Goal: Task Accomplishment & Management: Complete application form

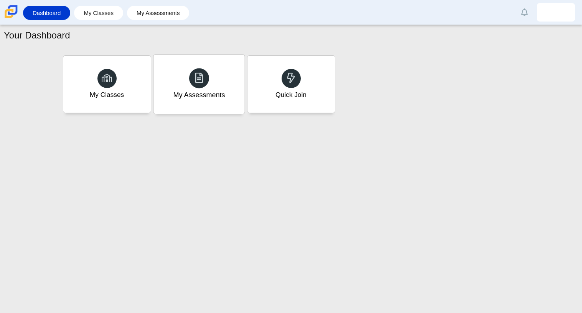
click at [220, 88] on div "My Assessments" at bounding box center [199, 84] width 91 height 59
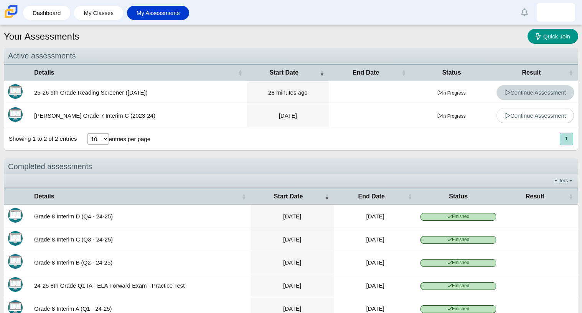
click at [501, 96] on link "Continue Assessment" at bounding box center [536, 92] width 78 height 15
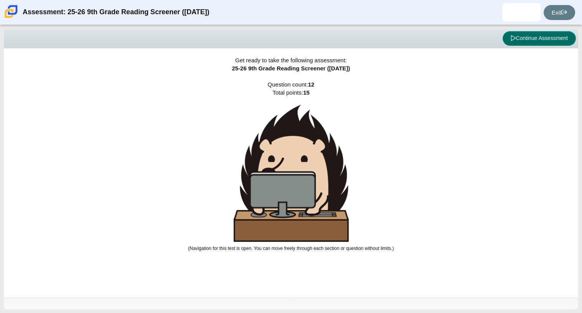
click at [542, 43] on button "Continue Assessment" at bounding box center [539, 38] width 73 height 15
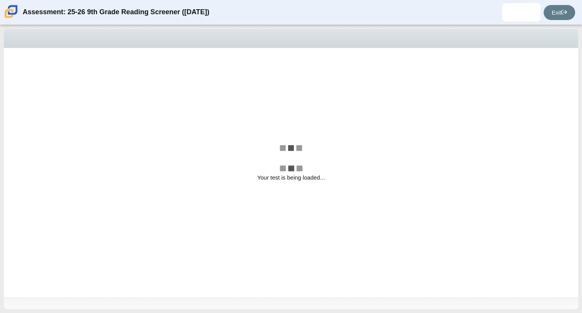
select select "69146e31-7b3d-4a3e-9ce6-f30c24342ae0"
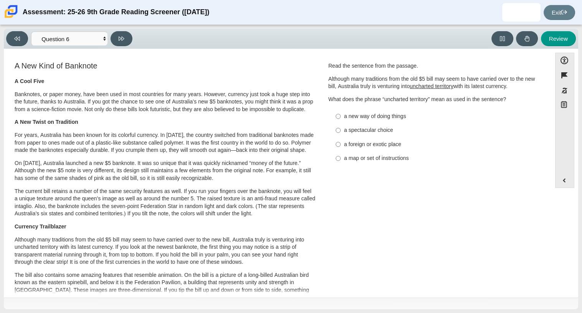
click at [388, 114] on div "a new way of doing things" at bounding box center [441, 116] width 194 height 8
click at [341, 114] on input "a new way of doing things a new way of doing things" at bounding box center [338, 116] width 5 height 14
radio input "true"
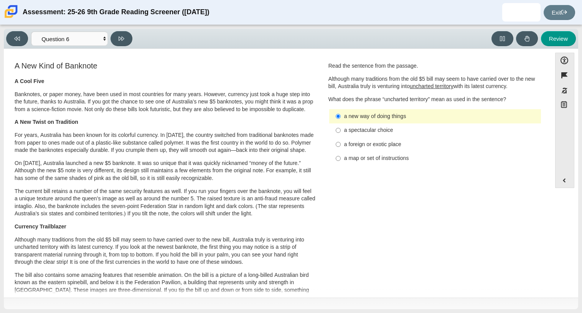
click at [387, 140] on label "a foreign or exotic place a foreign or exotic place" at bounding box center [436, 144] width 211 height 14
click at [341, 140] on input "a foreign or exotic place a foreign or exotic place" at bounding box center [338, 144] width 5 height 14
radio input "true"
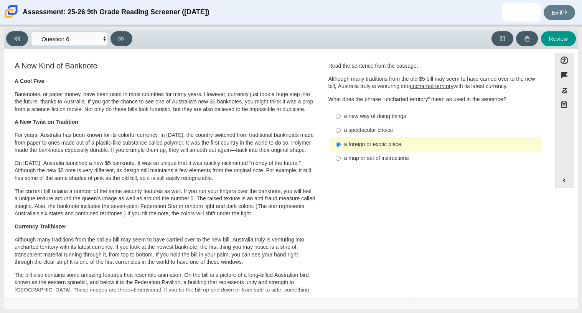
click at [393, 112] on div "a new way of doing things" at bounding box center [441, 116] width 194 height 8
click at [341, 112] on input "a new way of doing things a new way of doing things" at bounding box center [338, 116] width 5 height 14
radio input "true"
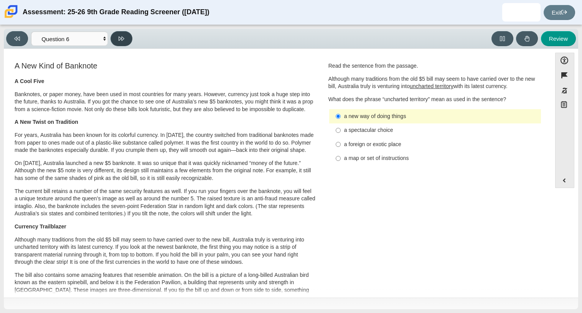
click at [130, 35] on button at bounding box center [122, 38] width 22 height 15
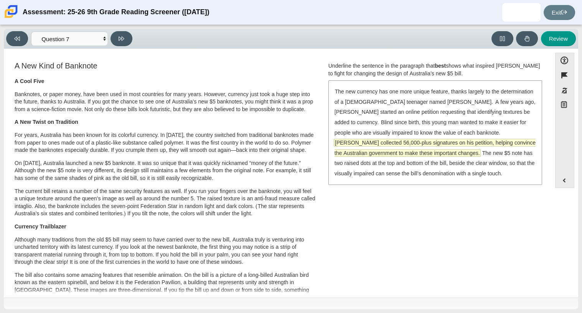
click at [509, 139] on span "[PERSON_NAME] collected 56,000-plus signatures on his petition, helping convinc…" at bounding box center [435, 147] width 201 height 17
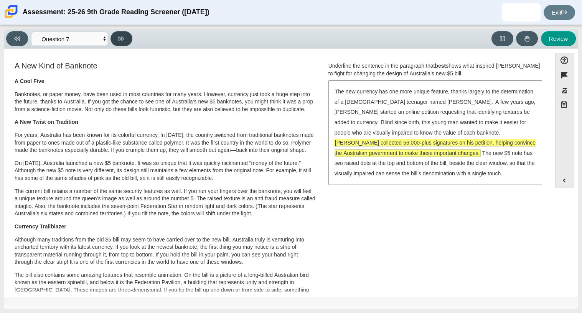
click at [122, 36] on icon at bounding box center [122, 38] width 6 height 4
select select "ea8338c2-a6a3-418e-a305-2b963b54a290"
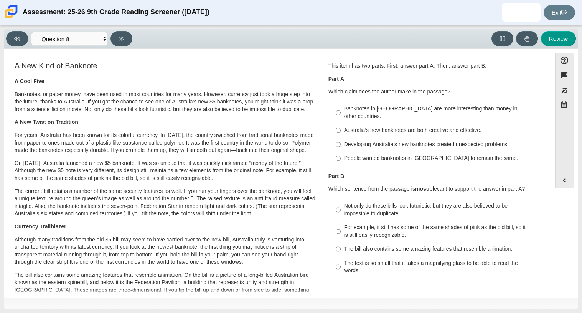
click at [370, 109] on div "Banknotes in [GEOGRAPHIC_DATA] are more interesting than money in other countri…" at bounding box center [441, 112] width 194 height 15
click at [341, 109] on input "Banknotes in [GEOGRAPHIC_DATA] are more interesting than money in other countri…" at bounding box center [338, 112] width 5 height 21
radio input "true"
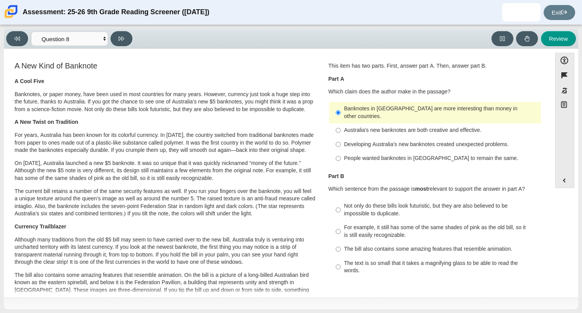
click at [394, 206] on div "Not only do these bills look futuristic, but they are also believed to be impos…" at bounding box center [441, 209] width 194 height 15
click at [341, 206] on input "Not only do these bills look futuristic, but they are also believed to be impos…" at bounding box center [338, 209] width 5 height 21
radio input "true"
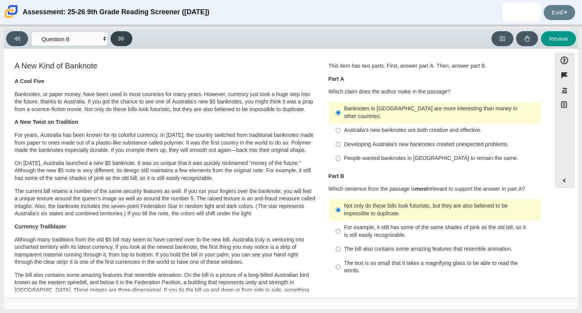
click at [127, 35] on button at bounding box center [122, 38] width 22 height 15
select select "89f058d6-b15c-4ef5-a4b3-fdaffb8868b6"
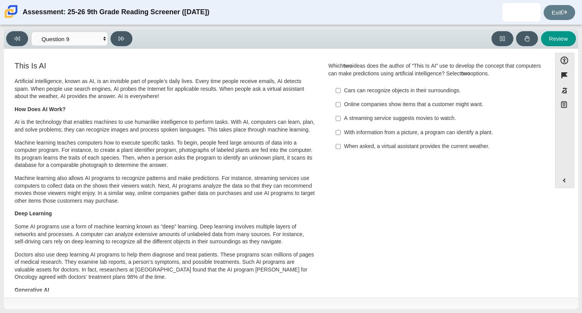
click at [359, 103] on div "Online companies show items that a customer might want." at bounding box center [441, 105] width 194 height 8
click at [341, 103] on input "Online companies show items that a customer might want. Online companies show i…" at bounding box center [338, 105] width 5 height 14
checkbox input "true"
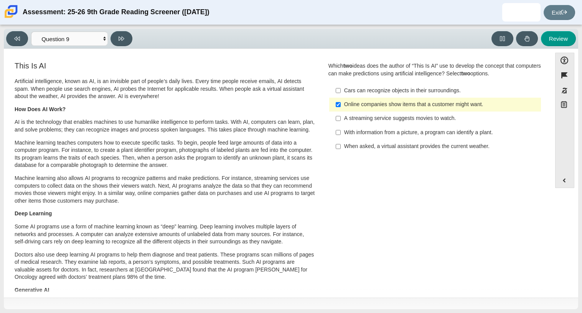
click at [361, 133] on div "With information from a picture, a program can identify a plant." at bounding box center [441, 133] width 194 height 8
click at [341, 133] on input "With information from a picture, a program can identify a plant. With informati…" at bounding box center [338, 132] width 5 height 14
checkbox input "true"
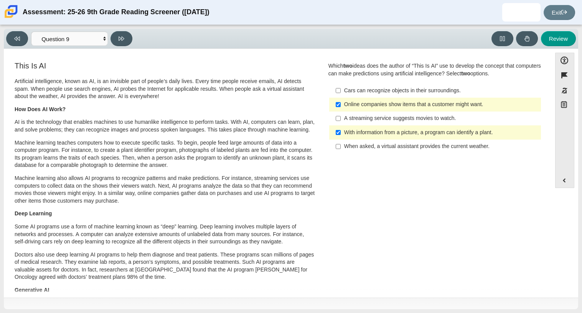
click at [355, 149] on div "When asked, a virtual assistant provides the current weather." at bounding box center [441, 146] width 194 height 8
click at [341, 149] on input "When asked, a virtual assistant provides the current weather. When asked, a vir…" at bounding box center [338, 146] width 5 height 14
checkbox input "true"
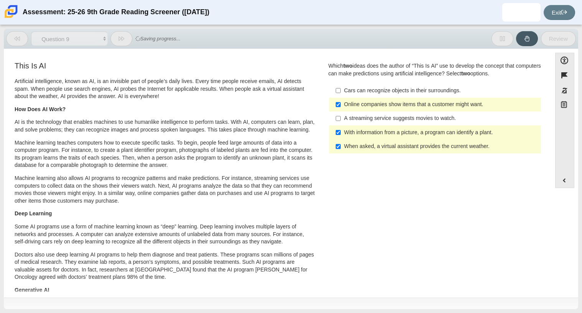
click at [344, 106] on div "Online companies show items that a customer might want." at bounding box center [441, 105] width 194 height 8
click at [341, 106] on input "Online companies show items that a customer might want. Online companies show i…" at bounding box center [338, 105] width 5 height 14
checkbox input "false"
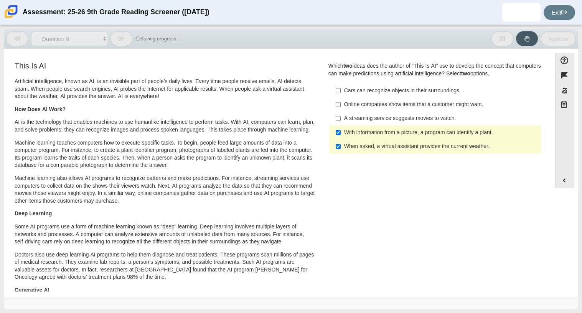
click at [357, 152] on label "When asked, a virtual assistant provides the current weather. When asked, a vir…" at bounding box center [436, 146] width 211 height 14
click at [341, 152] on input "When asked, a virtual assistant provides the current weather. When asked, a vir…" at bounding box center [338, 146] width 5 height 14
checkbox input "false"
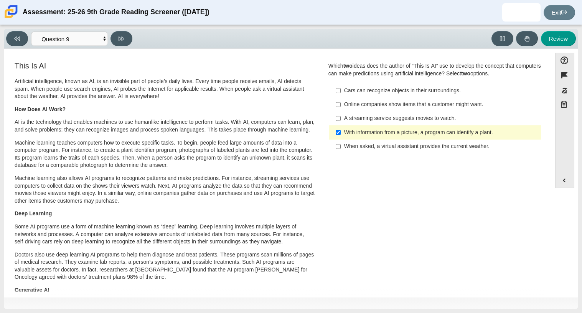
click at [408, 114] on div "A streaming service suggests movies to watch." at bounding box center [441, 118] width 194 height 8
click at [341, 114] on input "A streaming service suggests movies to watch. A streaming service suggests movi…" at bounding box center [338, 118] width 5 height 14
checkbox input "true"
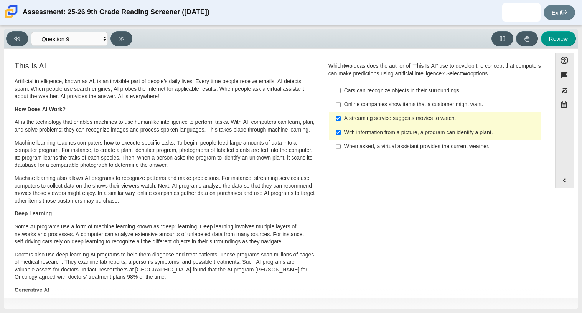
click at [128, 30] on div "Viewing Question 9 of 12 in Pacing Mode Questions Question 1 Question 2 Questio…" at bounding box center [291, 39] width 575 height 20
click at [126, 35] on button at bounding box center [122, 38] width 22 height 15
select select "cdf3c14e-a918-44d1-9b63-3db0fa81641e"
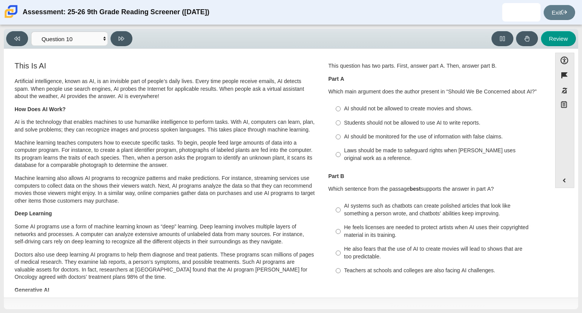
click at [344, 121] on div "Students should not be allowed to use AI to write reports." at bounding box center [441, 123] width 194 height 8
click at [341, 121] on input "Students should not be allowed to use AI to write reports. Students should not …" at bounding box center [338, 123] width 5 height 14
radio input "true"
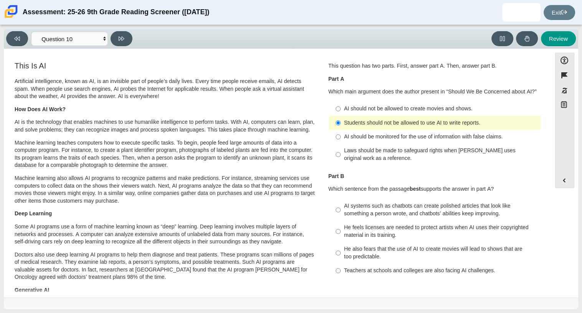
click at [441, 226] on div "He feels licenses are needed to protect artists when AI uses their copyrighted …" at bounding box center [441, 230] width 194 height 15
click at [341, 226] on input "He feels licenses are needed to protect artists when AI uses their copyrighted …" at bounding box center [338, 230] width 5 height 21
radio input "true"
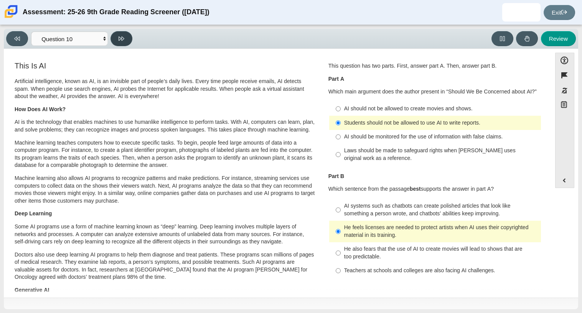
click at [128, 36] on button at bounding box center [122, 38] width 22 height 15
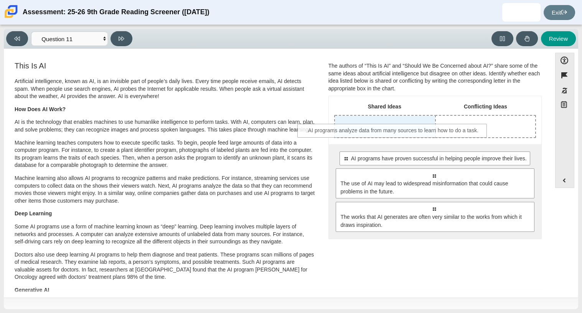
drag, startPoint x: 436, startPoint y: 177, endPoint x: 396, endPoint y: 132, distance: 60.1
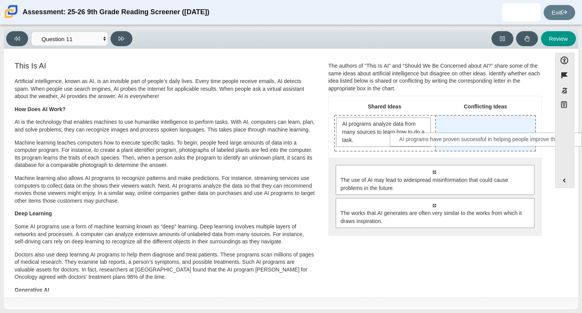
drag, startPoint x: 414, startPoint y: 165, endPoint x: 468, endPoint y: 133, distance: 62.5
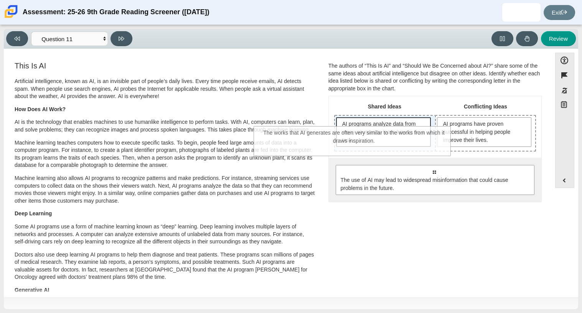
drag, startPoint x: 480, startPoint y: 213, endPoint x: 400, endPoint y: 142, distance: 107.1
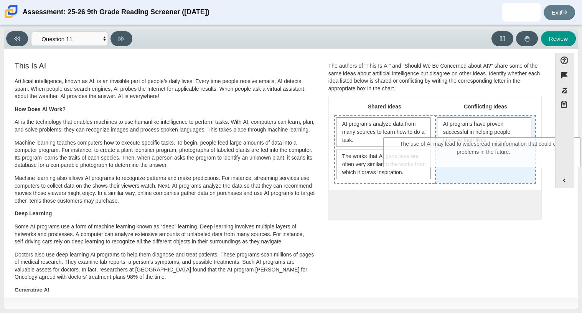
drag, startPoint x: 435, startPoint y: 212, endPoint x: 485, endPoint y: 153, distance: 77.4
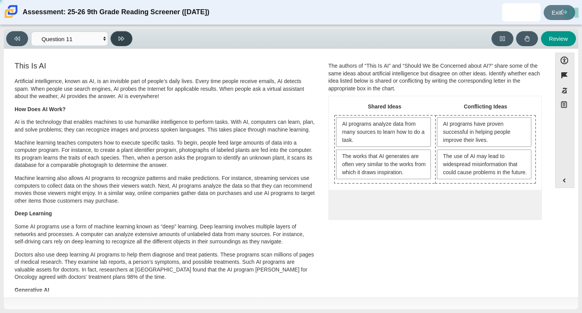
click at [117, 40] on button at bounding box center [122, 38] width 22 height 15
select select "c3effed4-44ce-4a19-bd96-1787f34e9b4c"
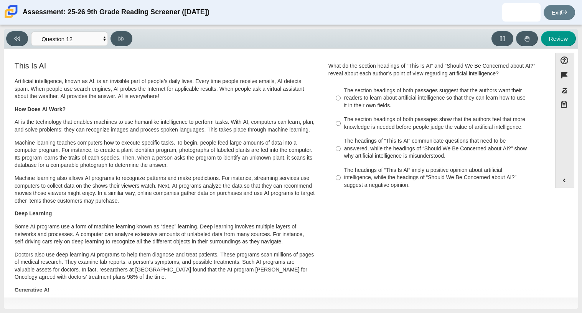
click at [349, 124] on div "The section headings of both passages show that the authors feel that more know…" at bounding box center [441, 123] width 194 height 15
click at [341, 124] on input "The section headings of both passages show that the authors feel that more know…" at bounding box center [338, 122] width 5 height 21
radio input "true"
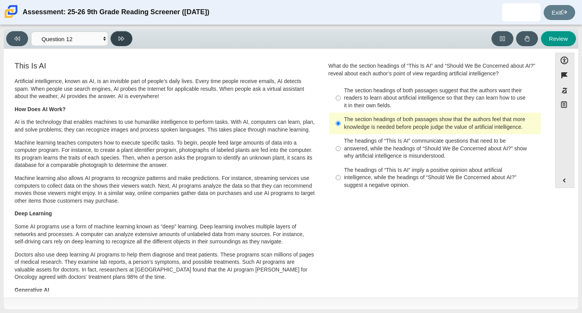
click at [127, 38] on button at bounding box center [122, 38] width 22 height 15
select select "review"
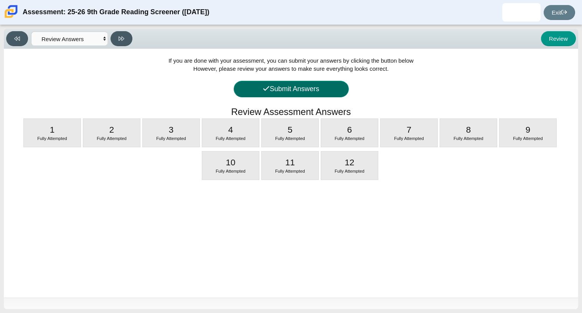
click at [243, 88] on button "Submit Answers" at bounding box center [291, 89] width 115 height 17
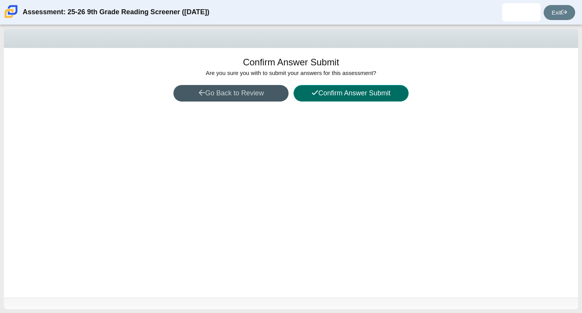
click at [304, 97] on button "Confirm Answer Submit" at bounding box center [351, 93] width 115 height 17
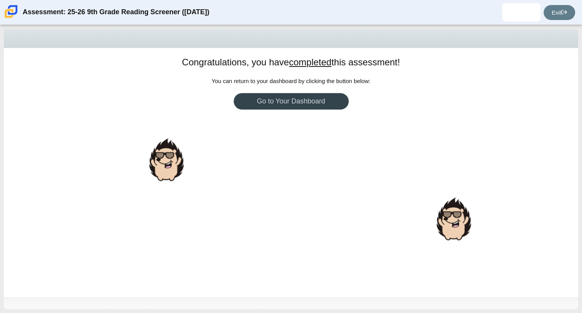
click at [315, 103] on link "Go to Your Dashboard" at bounding box center [291, 101] width 115 height 17
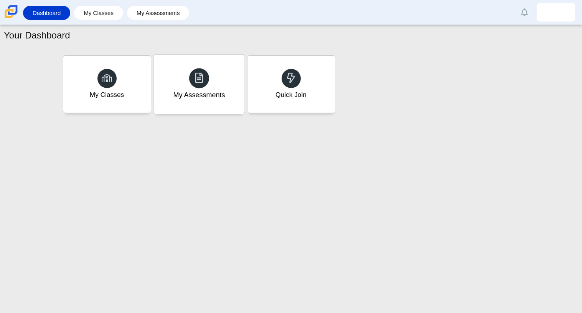
click at [185, 87] on div "My Assessments" at bounding box center [199, 84] width 91 height 59
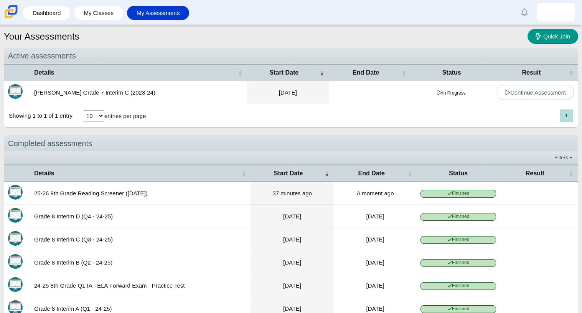
click at [456, 170] on span "Status" at bounding box center [458, 173] width 19 height 7
click at [552, 178] on th "Result" at bounding box center [539, 172] width 78 height 17
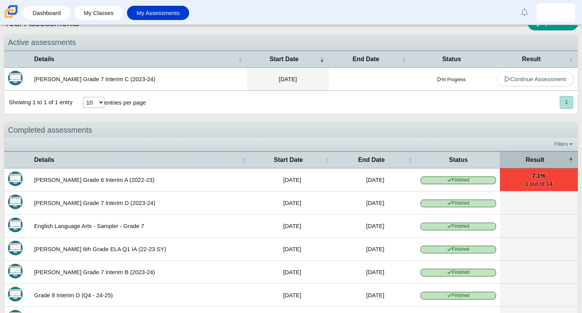
scroll to position [15, 0]
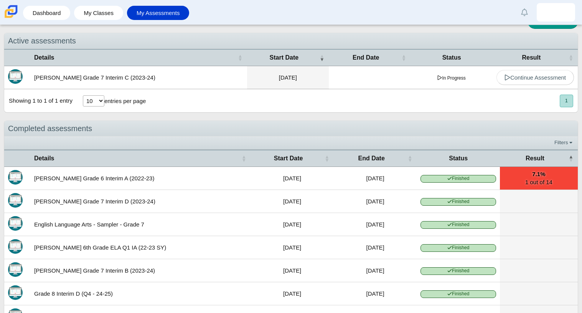
drag, startPoint x: 582, startPoint y: 133, endPoint x: 582, endPoint y: 178, distance: 45.3
click at [582, 178] on div "Your Assessments Quick Join Active assessments Details Start Date End Date Stat…" at bounding box center [291, 169] width 582 height 288
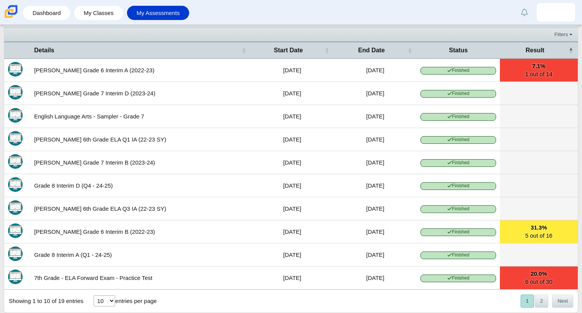
scroll to position [129, 0]
click at [542, 301] on button "2" at bounding box center [541, 300] width 13 height 13
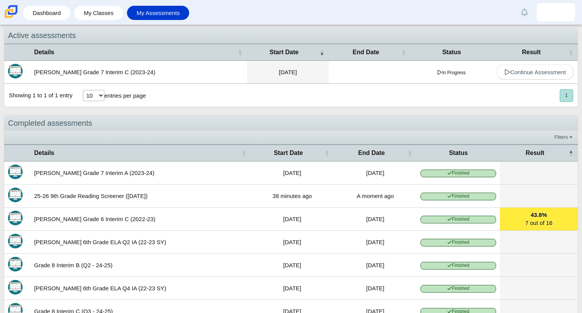
scroll to position [0, 0]
